Goal: Find specific page/section: Find specific page/section

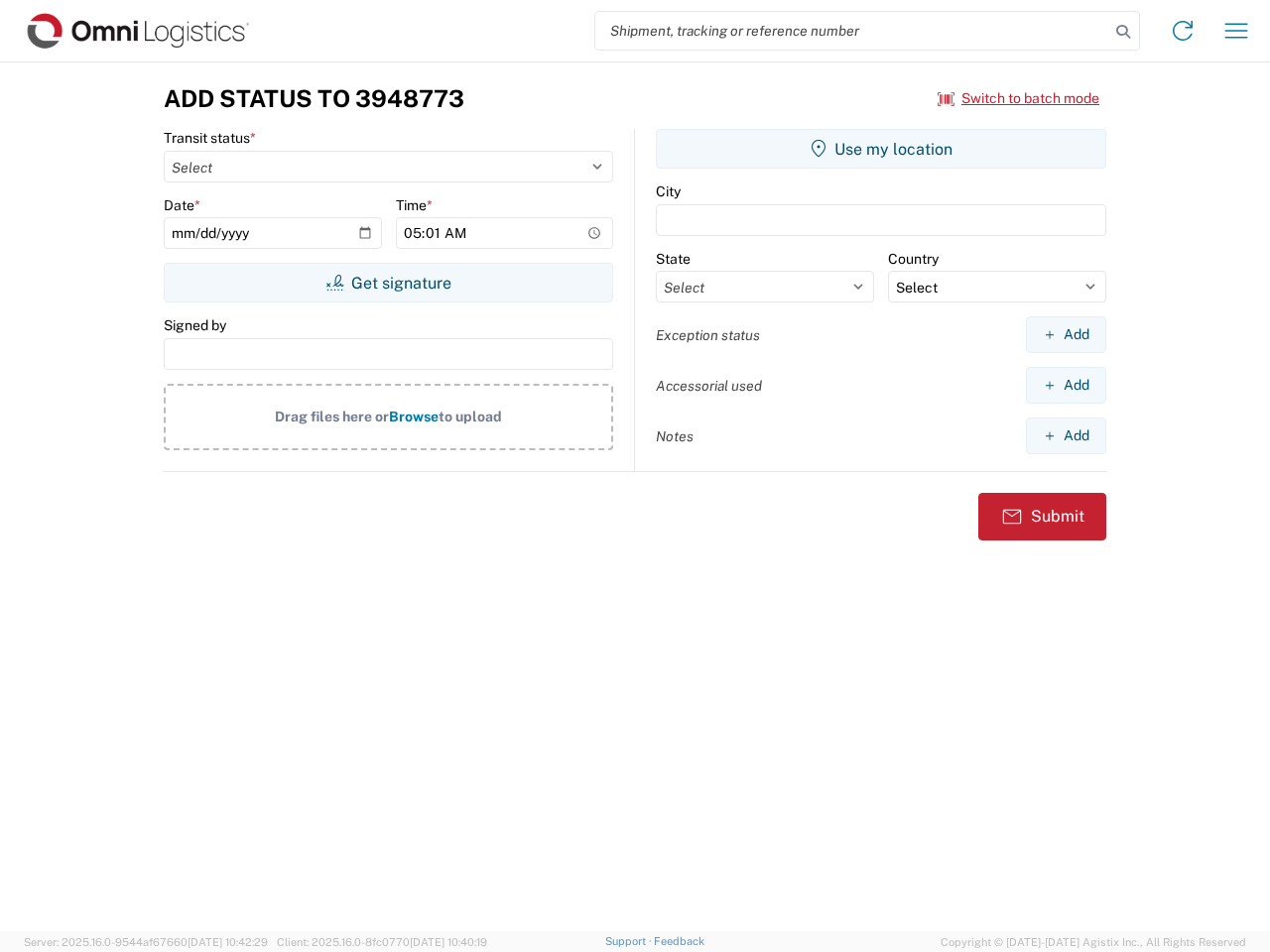
click at [852, 31] on input "search" at bounding box center [852, 31] width 514 height 38
click at [1124, 32] on icon at bounding box center [1124, 32] width 28 height 28
click at [1182, 31] on icon at bounding box center [1182, 31] width 32 height 32
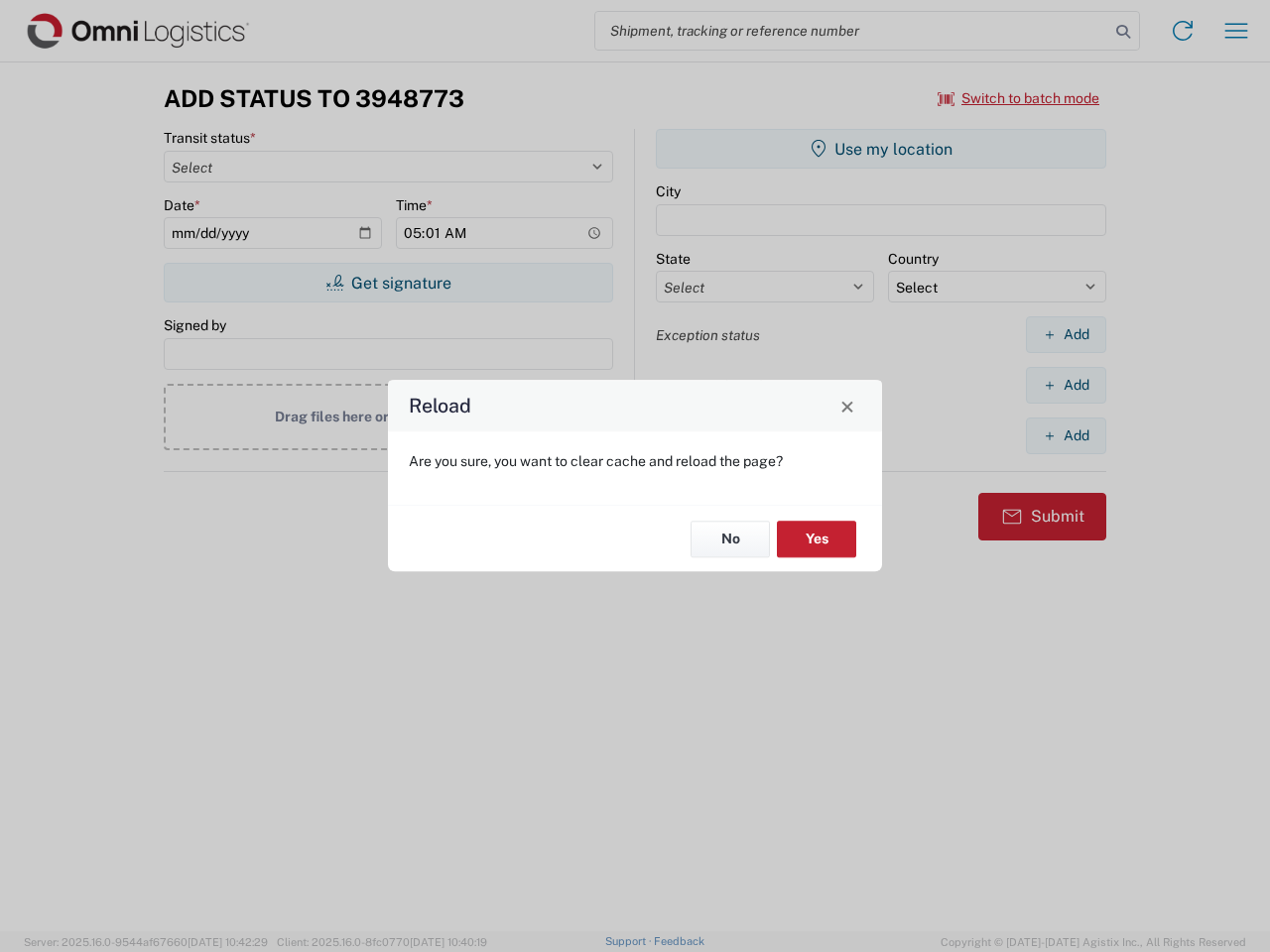
click at [1236, 31] on div "Reload Are you sure, you want to clear cache and reload the page? No Yes" at bounding box center [635, 476] width 1270 height 952
click at [1019, 98] on div "Reload Are you sure, you want to clear cache and reload the page? No Yes" at bounding box center [635, 476] width 1270 height 952
click at [388, 283] on div "Reload Are you sure, you want to clear cache and reload the page? No Yes" at bounding box center [635, 476] width 1270 height 952
click at [881, 149] on div "Reload Are you sure, you want to clear cache and reload the page? No Yes" at bounding box center [635, 476] width 1270 height 952
click at [1066, 334] on div "Reload Are you sure, you want to clear cache and reload the page? No Yes" at bounding box center [635, 476] width 1270 height 952
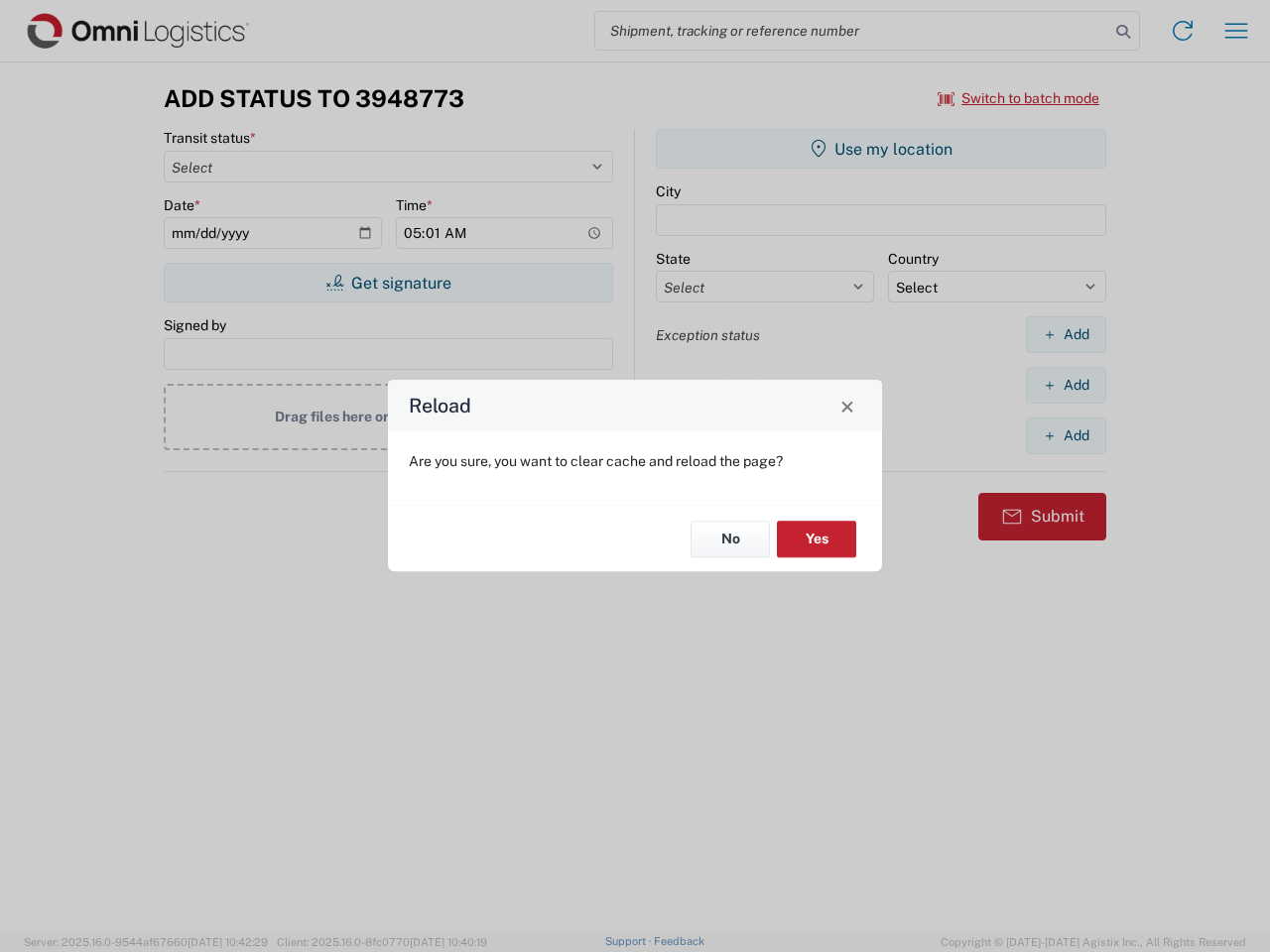
click at [1066, 385] on div "Reload Are you sure, you want to clear cache and reload the page? No Yes" at bounding box center [635, 476] width 1270 height 952
click at [1066, 436] on div "Reload Are you sure, you want to clear cache and reload the page? No Yes" at bounding box center [635, 476] width 1270 height 952
